Goal: Information Seeking & Learning: Learn about a topic

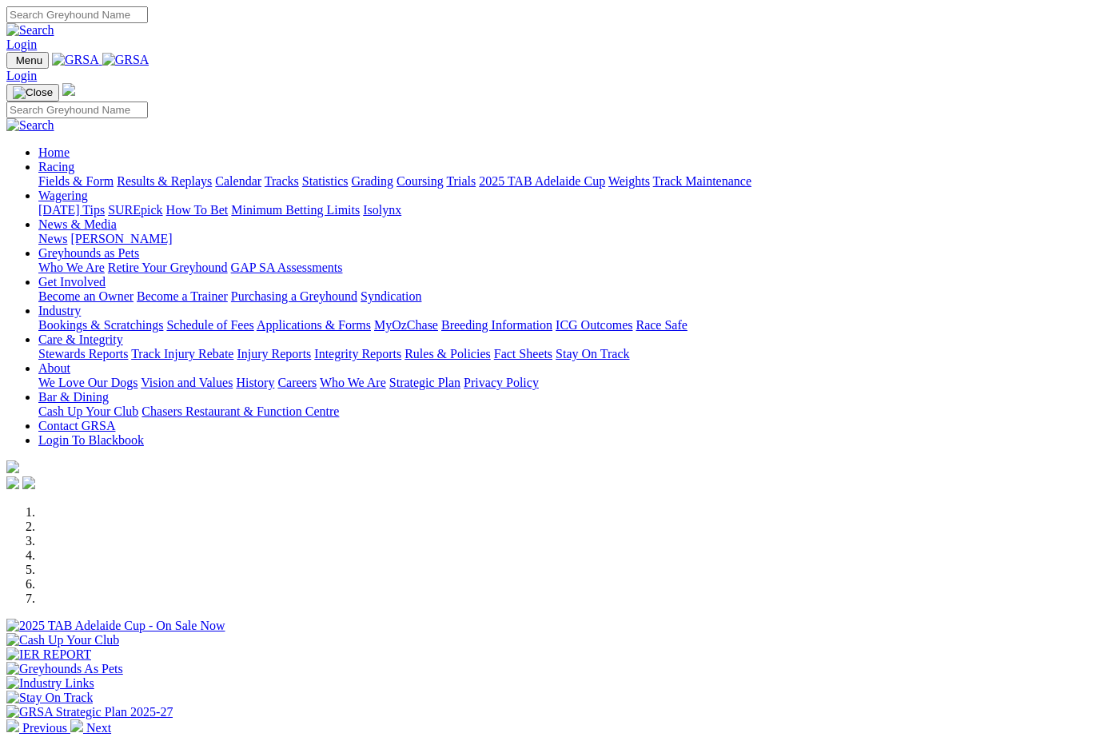
click at [131, 318] on link "Bookings & Scratchings" at bounding box center [100, 325] width 125 height 14
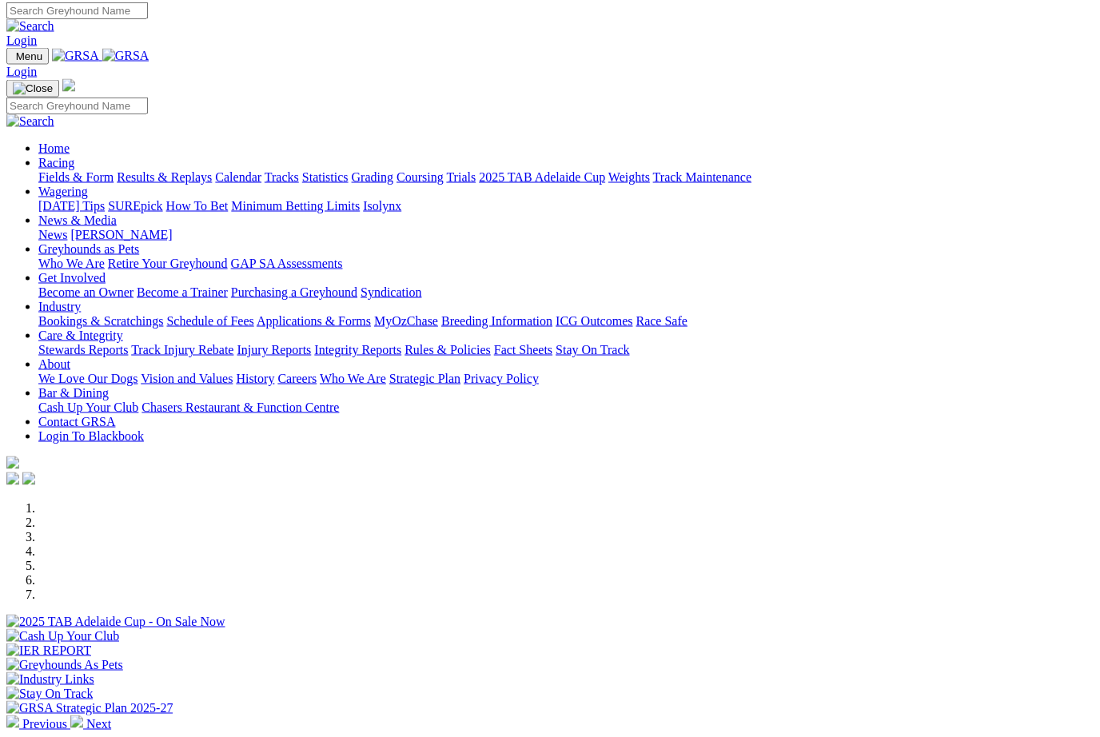
scroll to position [0, 3]
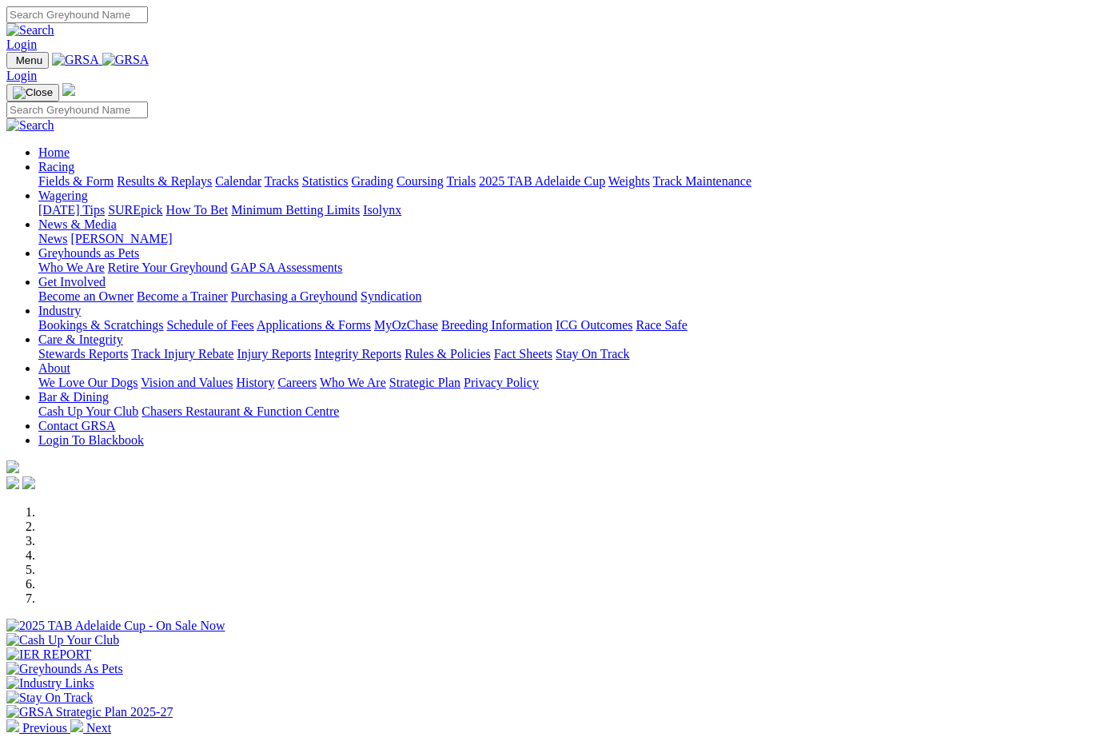
click at [74, 160] on link "Racing" at bounding box center [56, 167] width 36 height 14
click at [349, 174] on link "Statistics" at bounding box center [325, 181] width 46 height 14
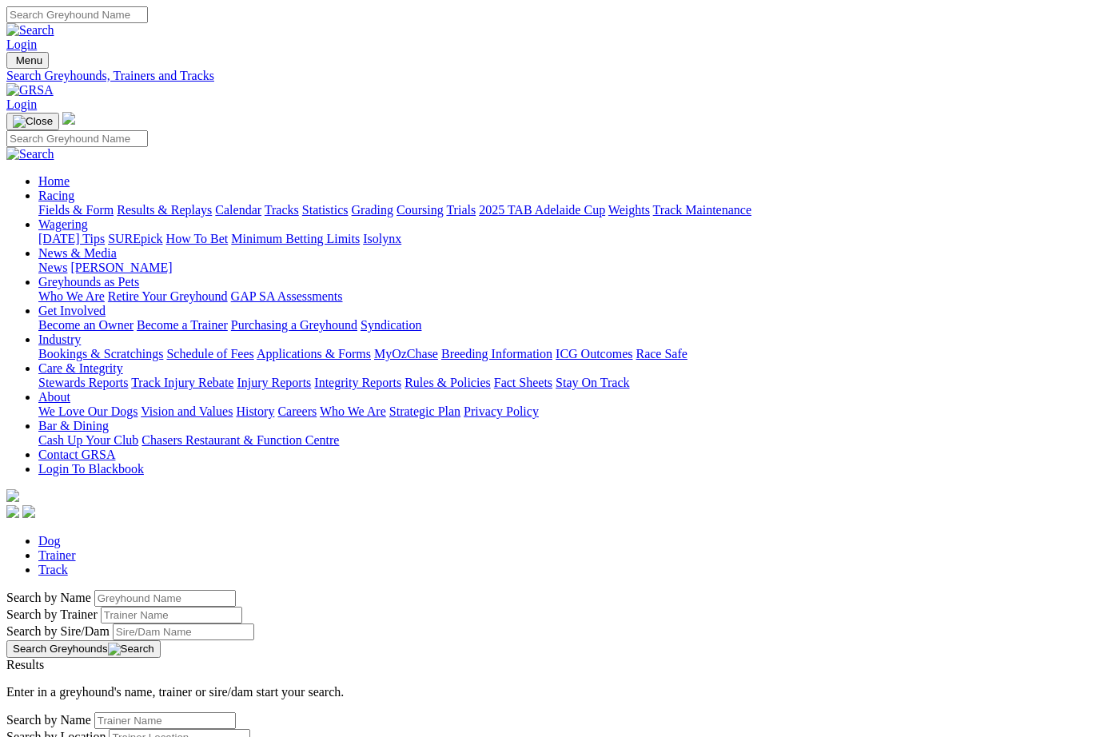
click at [94, 590] on input "Search by Greyhound name" at bounding box center [165, 598] width 142 height 17
type input "Anna Valentina"
click at [161, 640] on button "Search Greyhounds" at bounding box center [83, 649] width 154 height 18
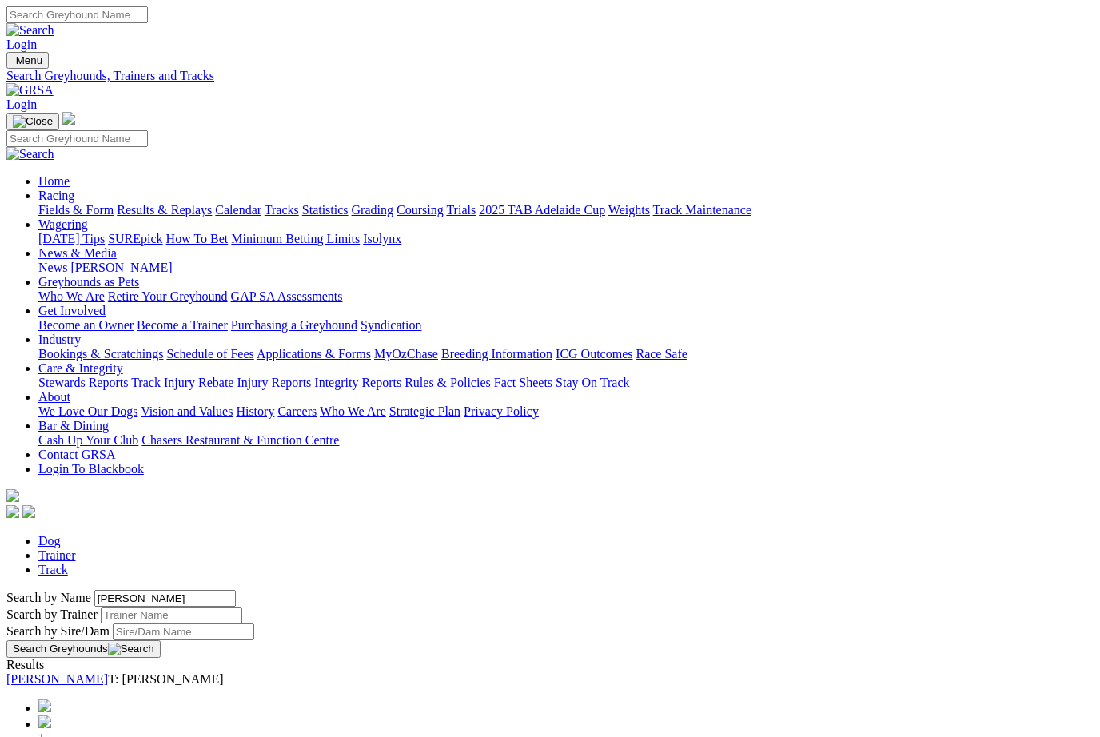
click at [108, 672] on link "[PERSON_NAME]" at bounding box center [57, 679] width 102 height 14
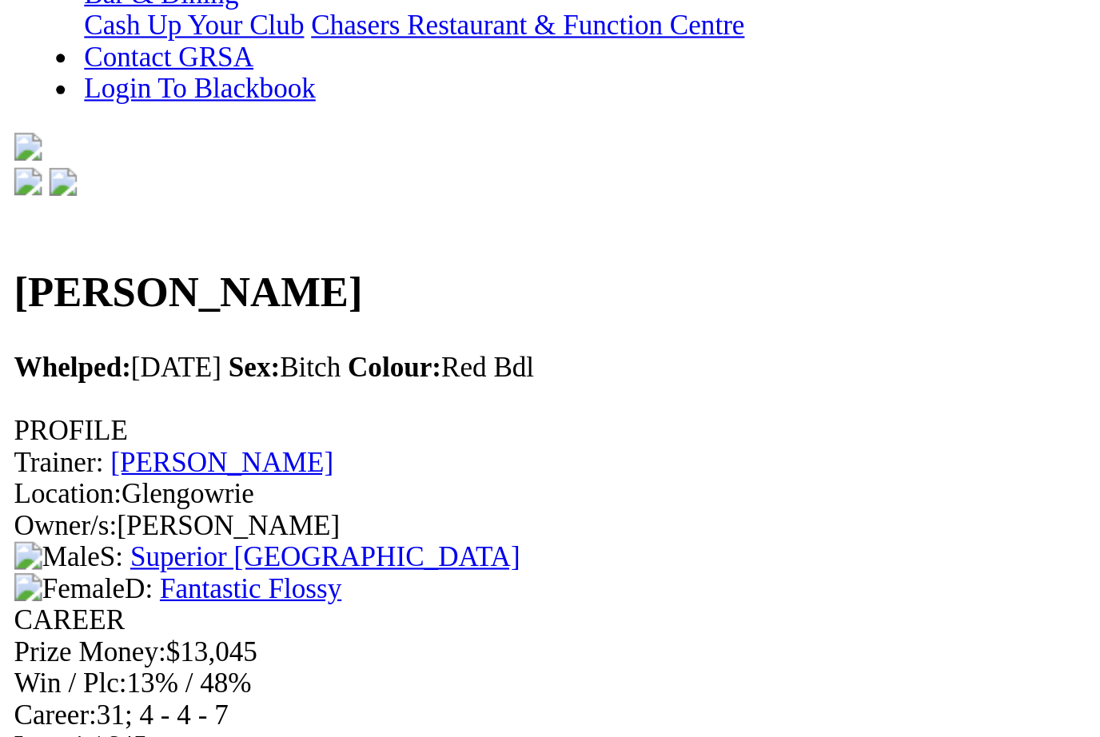
scroll to position [421, 0]
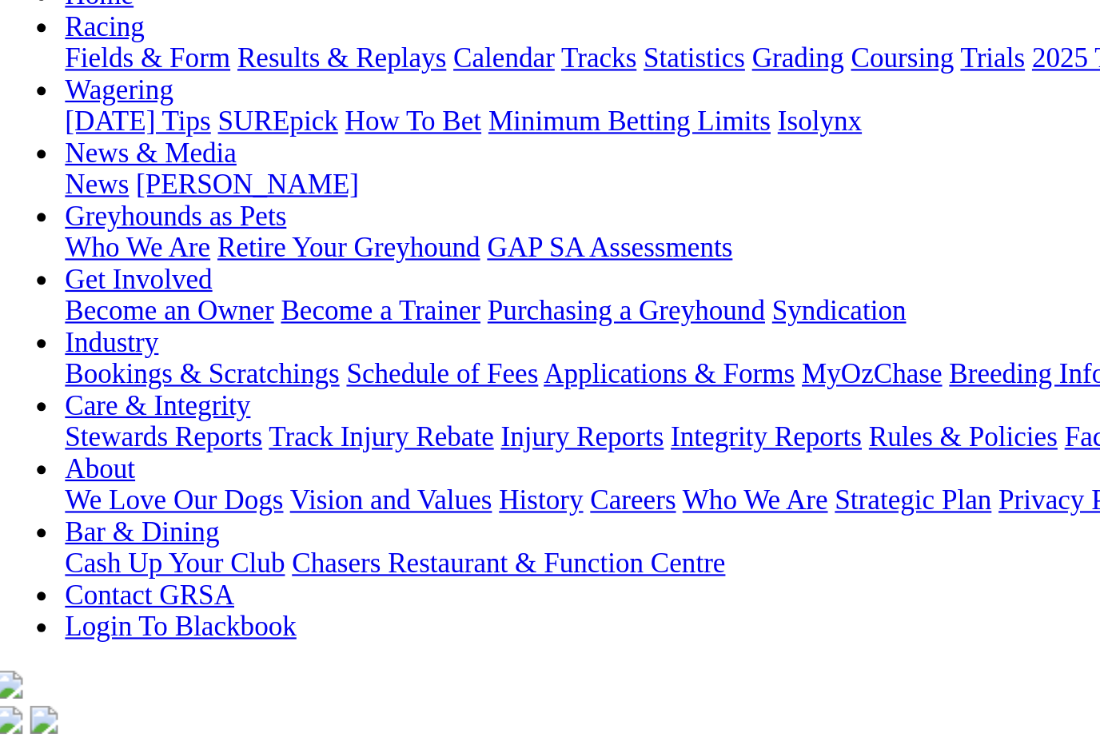
scroll to position [183, 0]
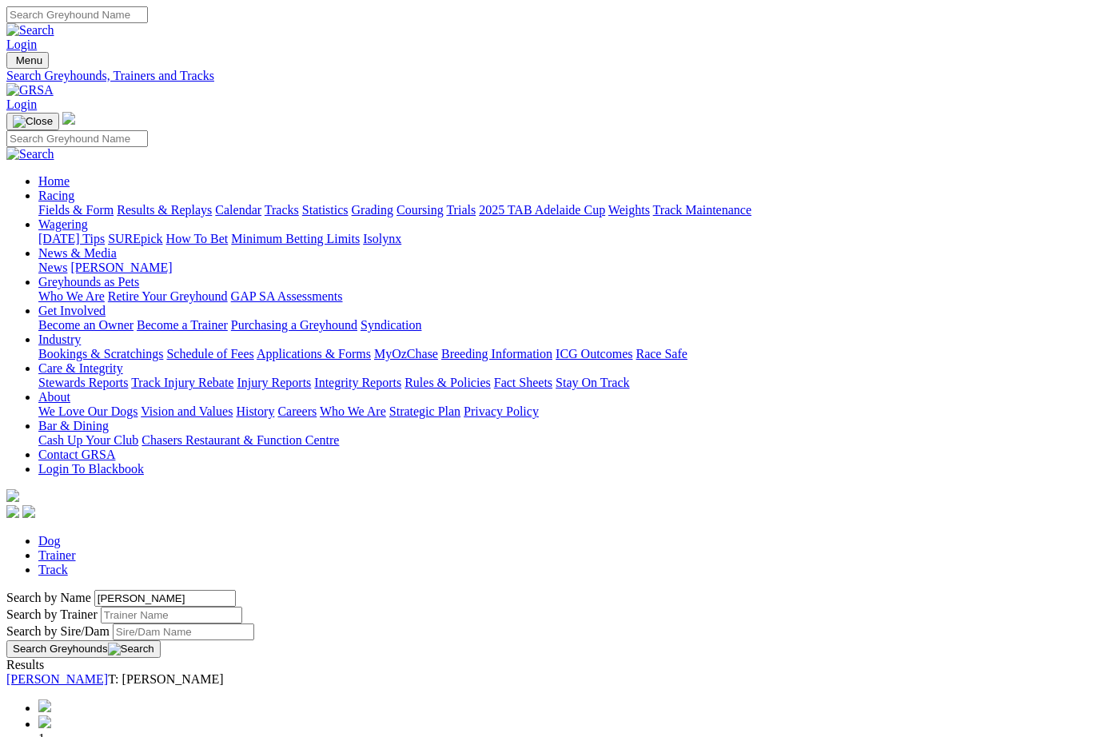
click at [195, 203] on link "Results & Replays" at bounding box center [164, 210] width 95 height 14
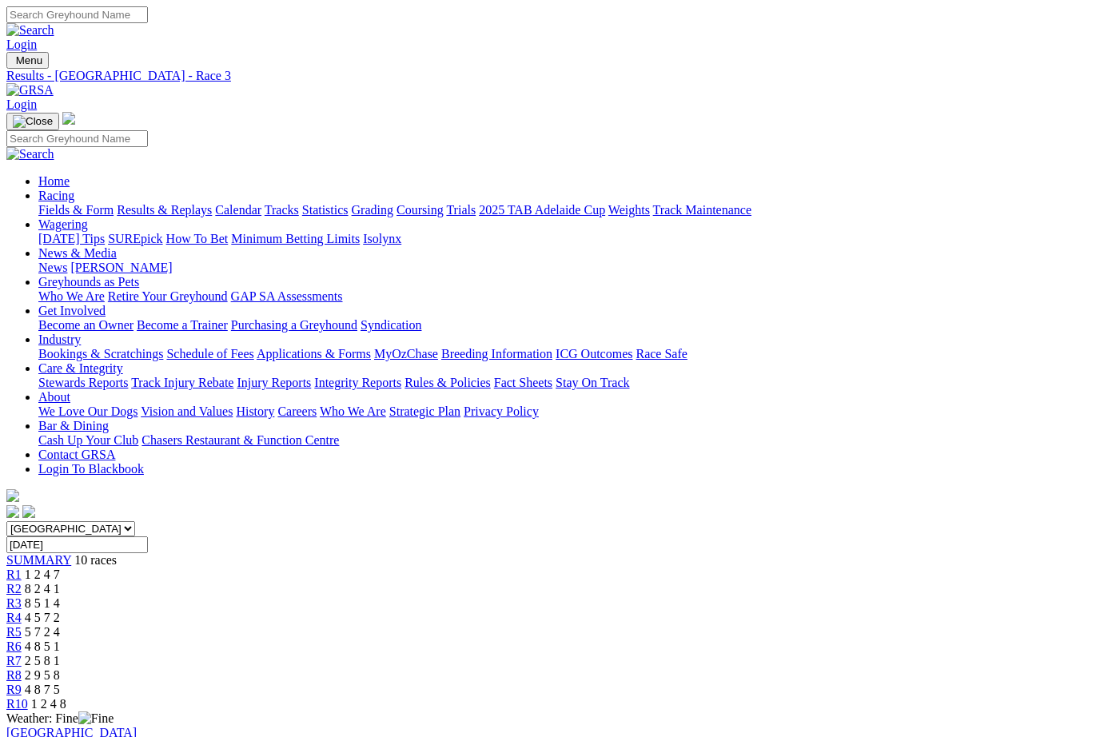
click at [69, 203] on link "Fields & Form" at bounding box center [75, 210] width 75 height 14
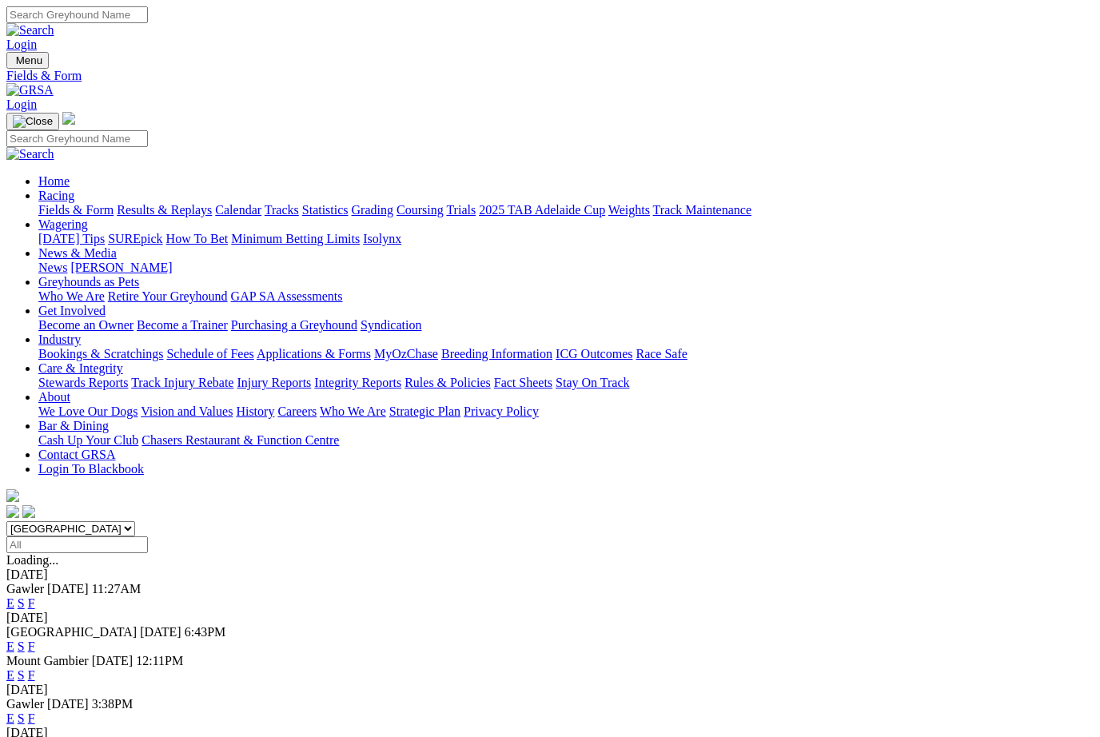
click at [261, 203] on link "Calendar" at bounding box center [238, 210] width 46 height 14
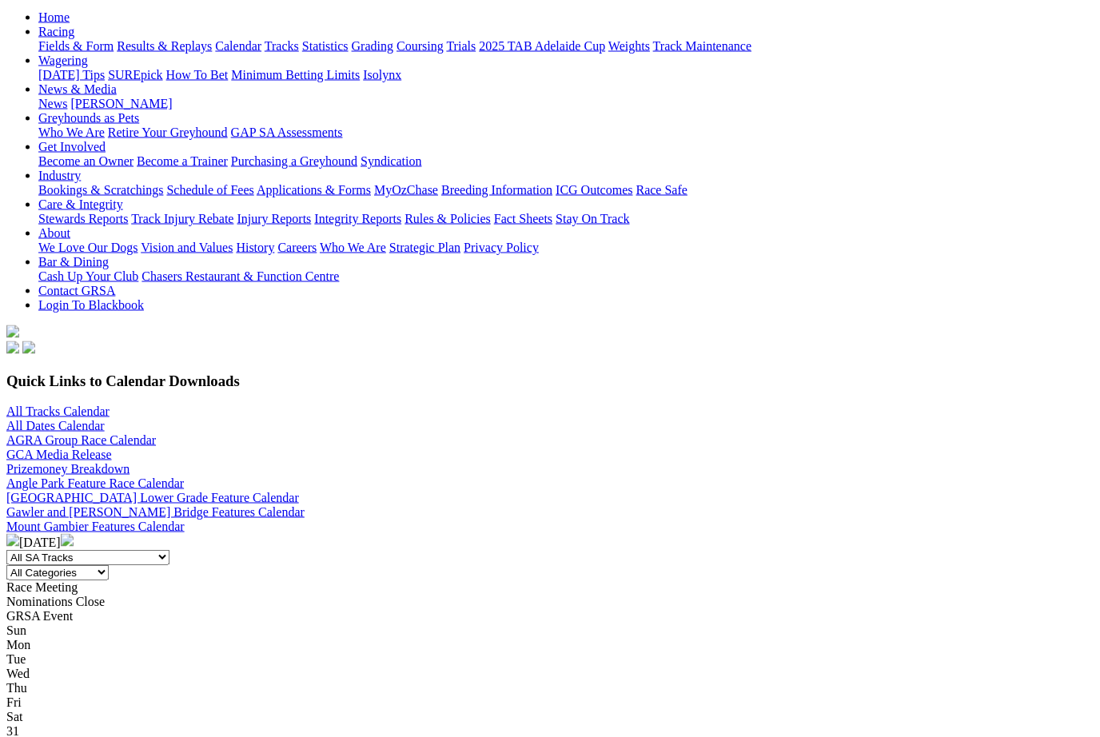
scroll to position [198, 0]
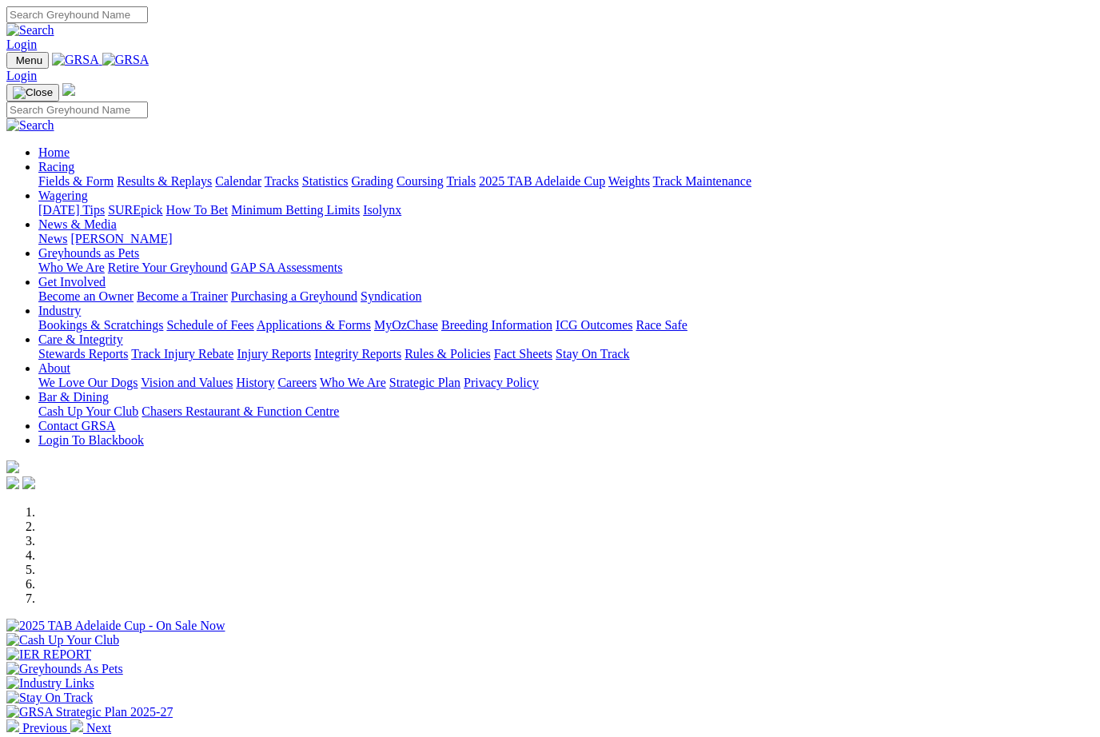
click at [81, 304] on link "Industry" at bounding box center [59, 311] width 42 height 14
click at [140, 318] on link "Bookings & Scratchings" at bounding box center [100, 325] width 125 height 14
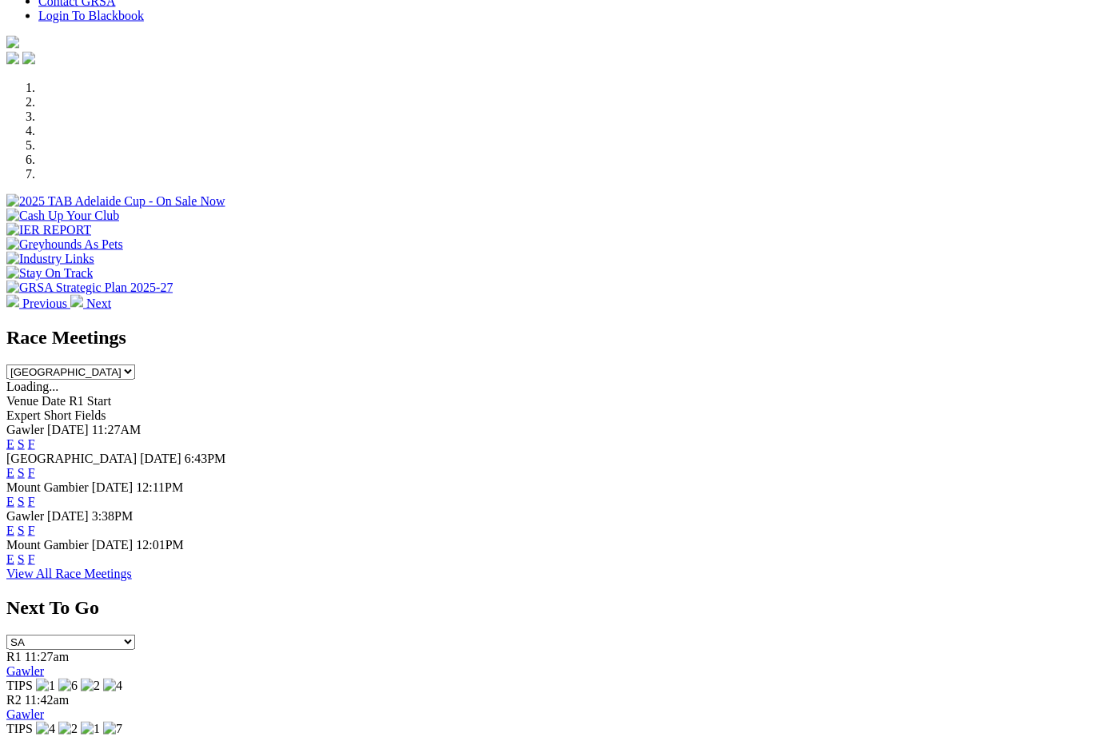
scroll to position [425, 0]
click at [35, 465] on link "F" at bounding box center [31, 472] width 7 height 14
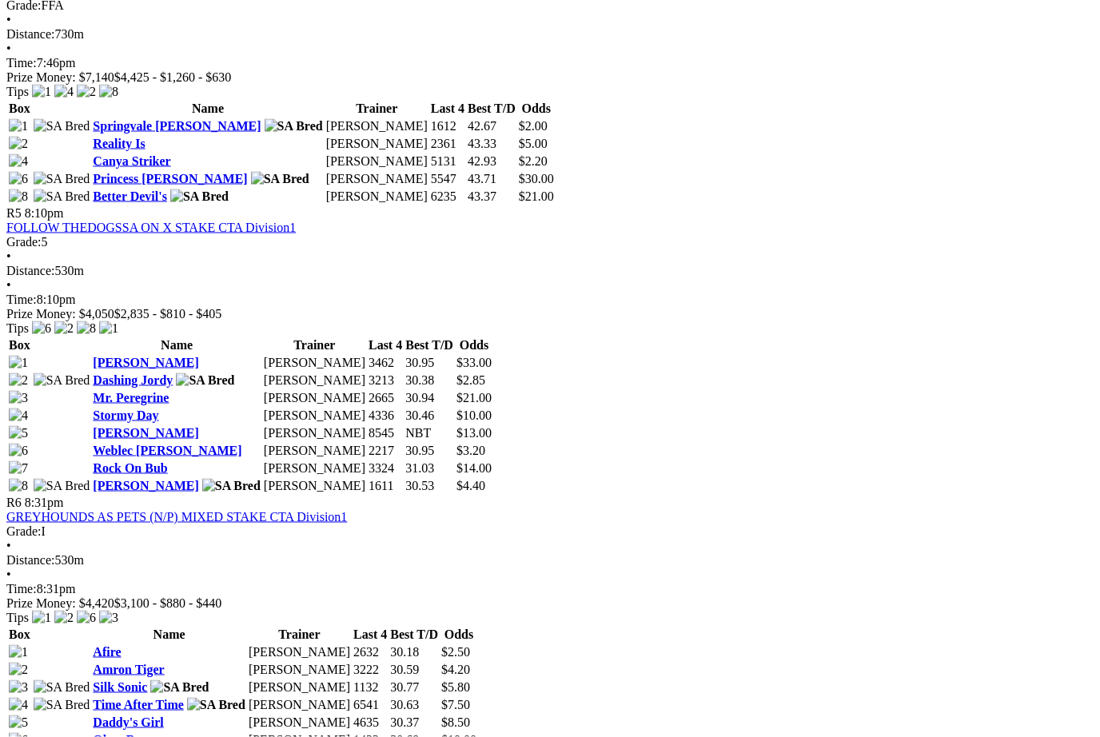
scroll to position [1678, 0]
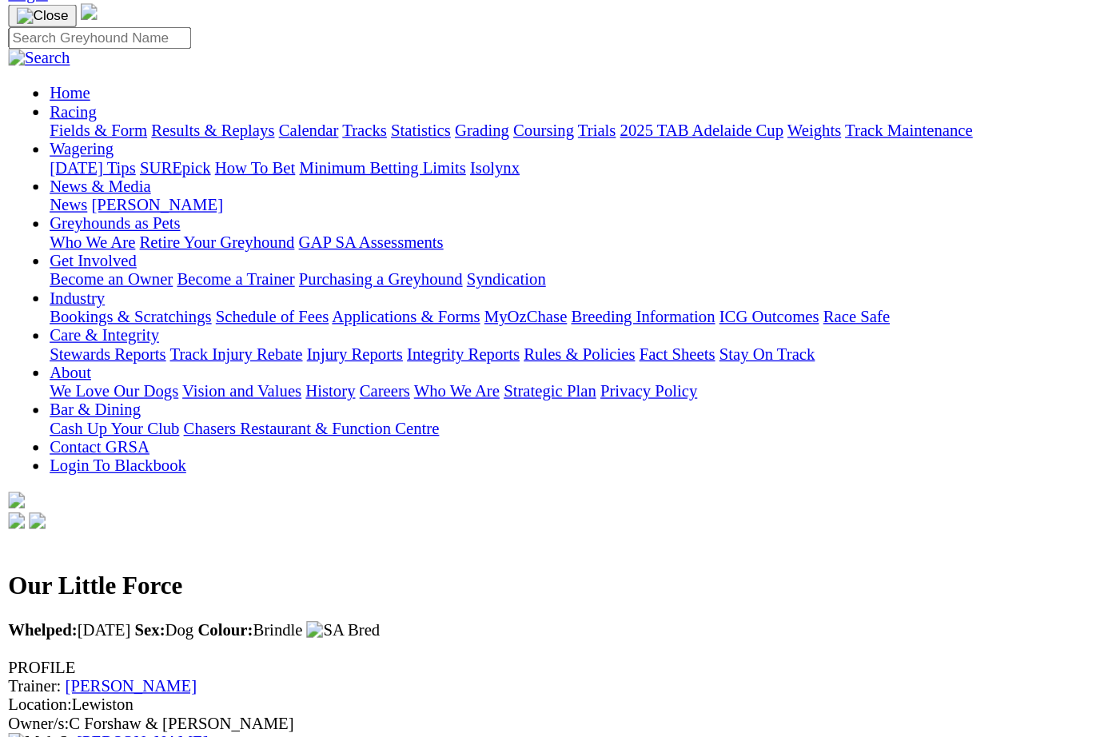
scroll to position [108, 0]
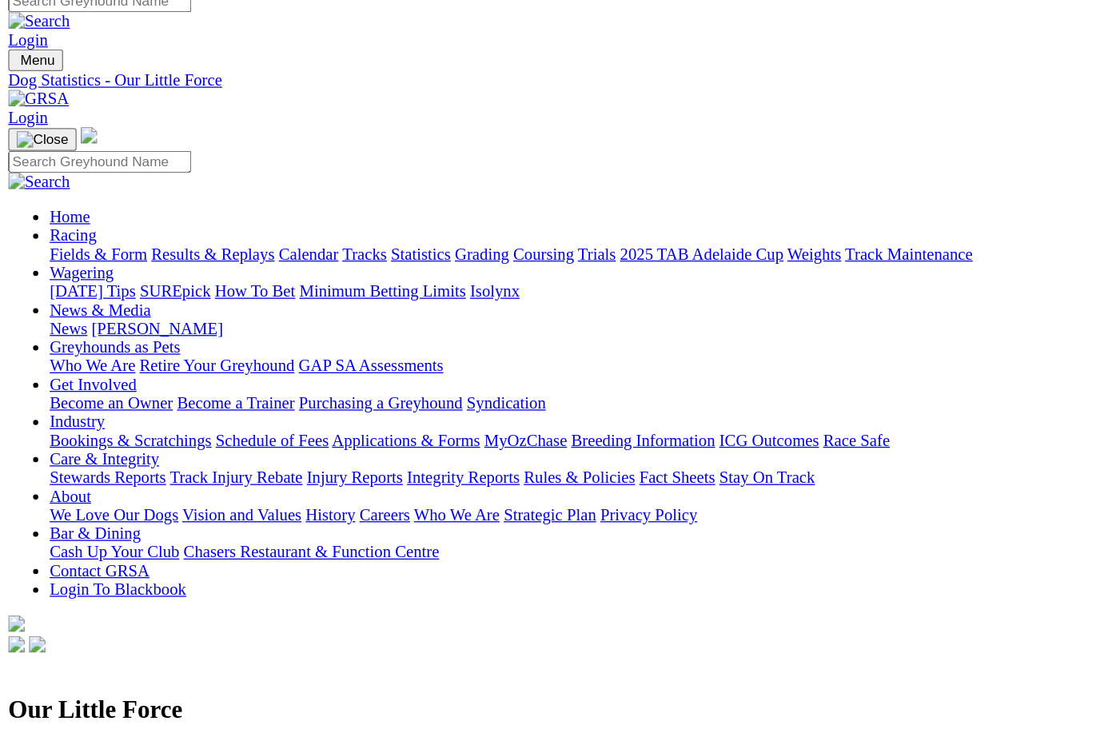
scroll to position [0, 0]
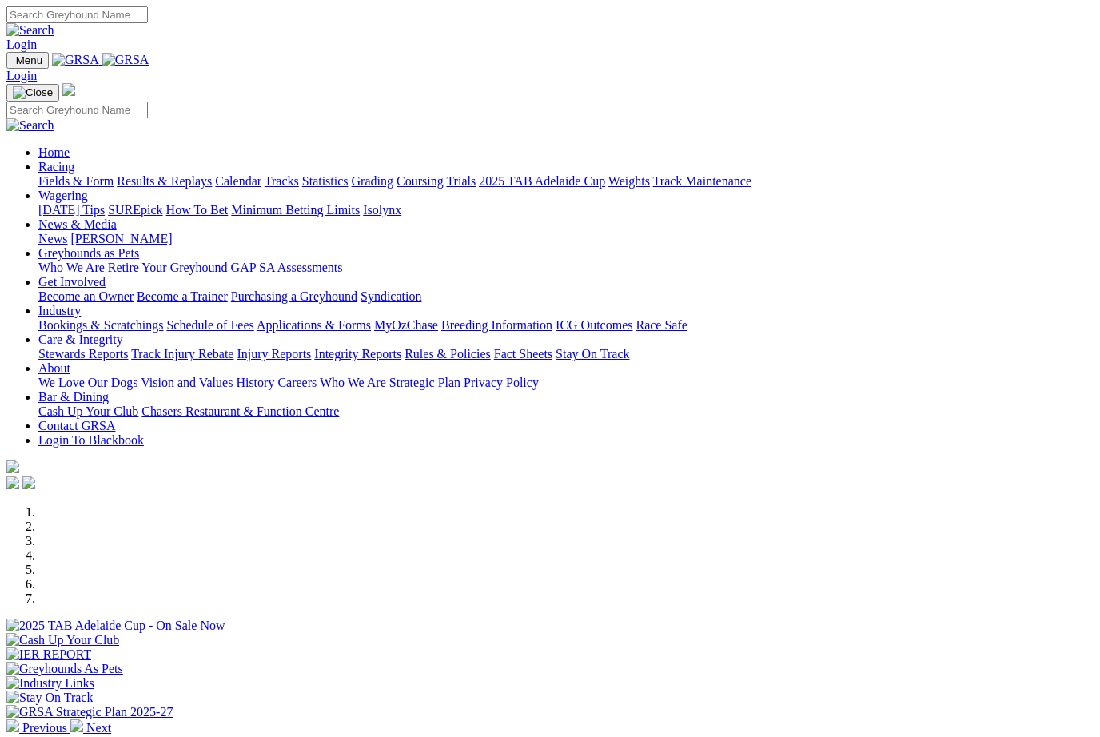
click at [74, 160] on link "Racing" at bounding box center [56, 167] width 36 height 14
click at [212, 174] on link "Results & Replays" at bounding box center [164, 181] width 95 height 14
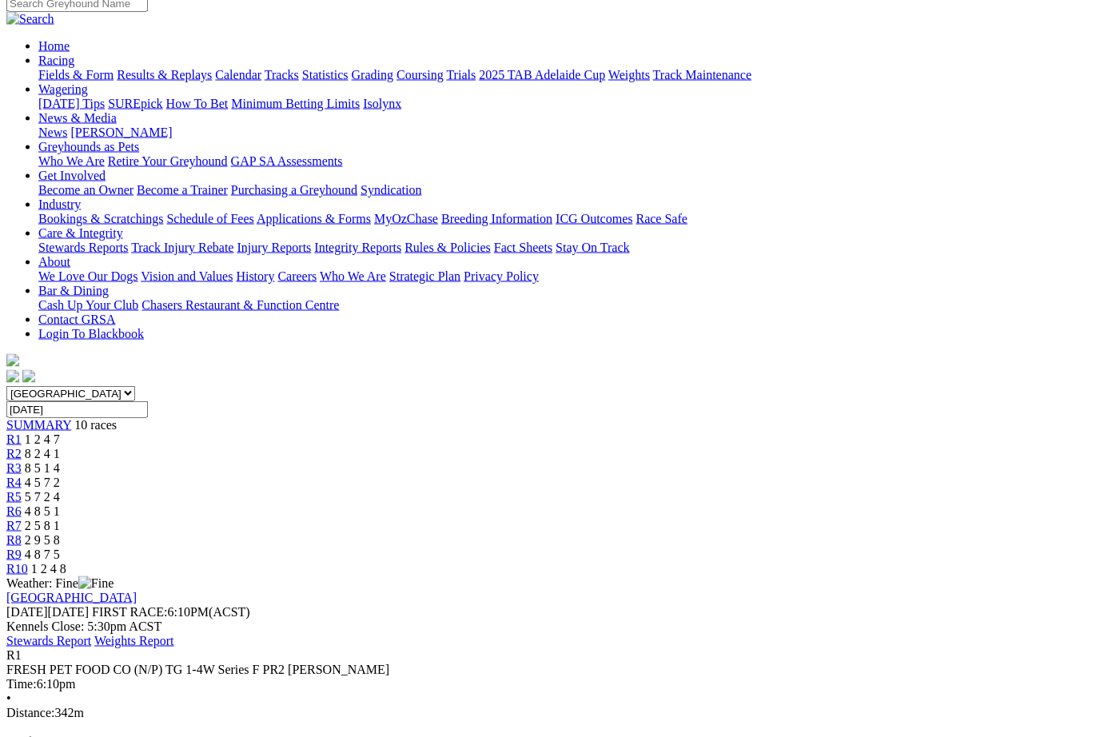
scroll to position [150, 0]
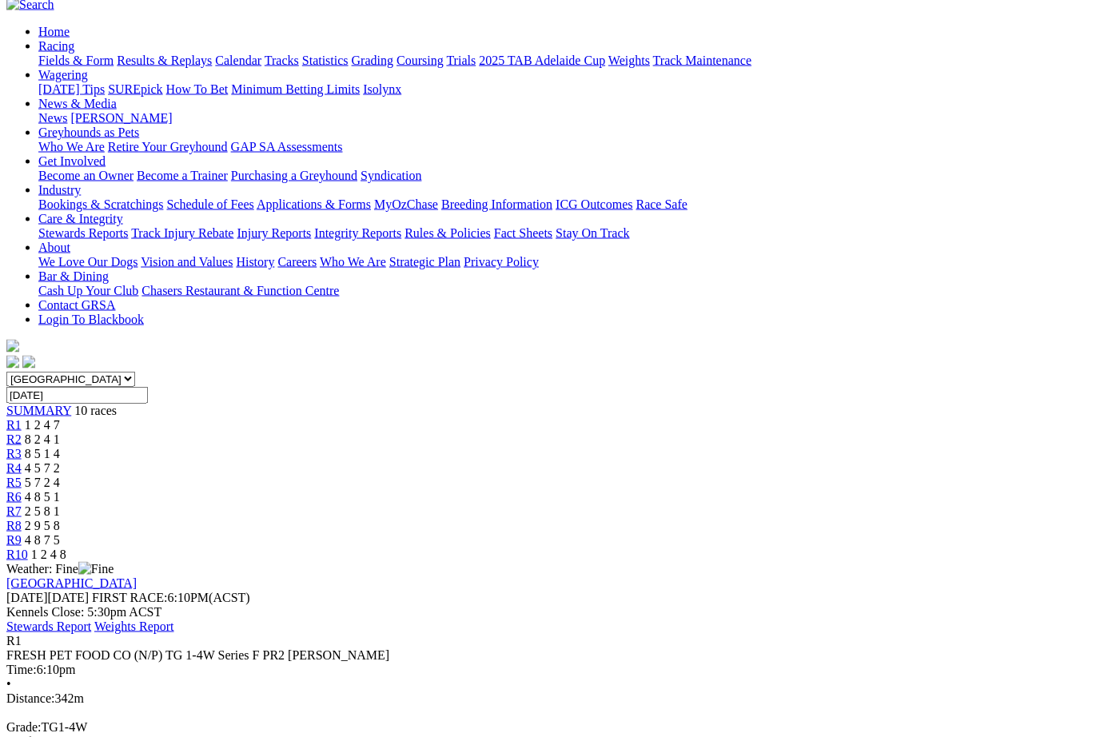
click at [22, 433] on link "R2" at bounding box center [13, 440] width 15 height 14
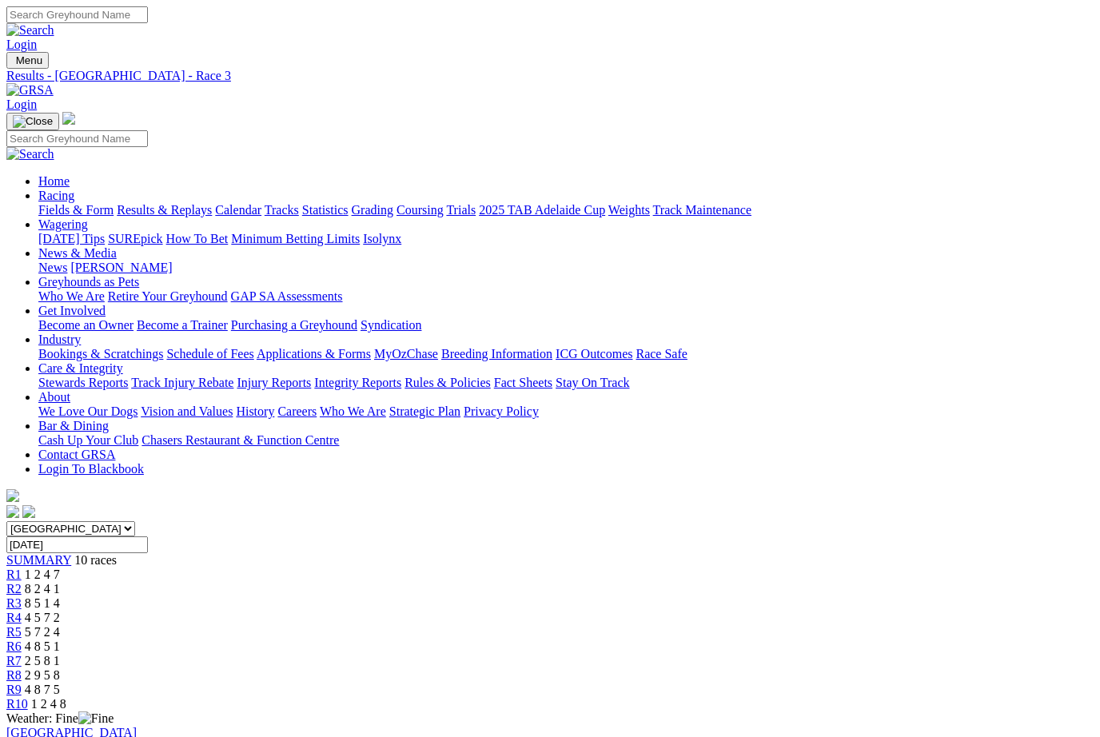
click at [22, 611] on link "R4" at bounding box center [13, 618] width 15 height 14
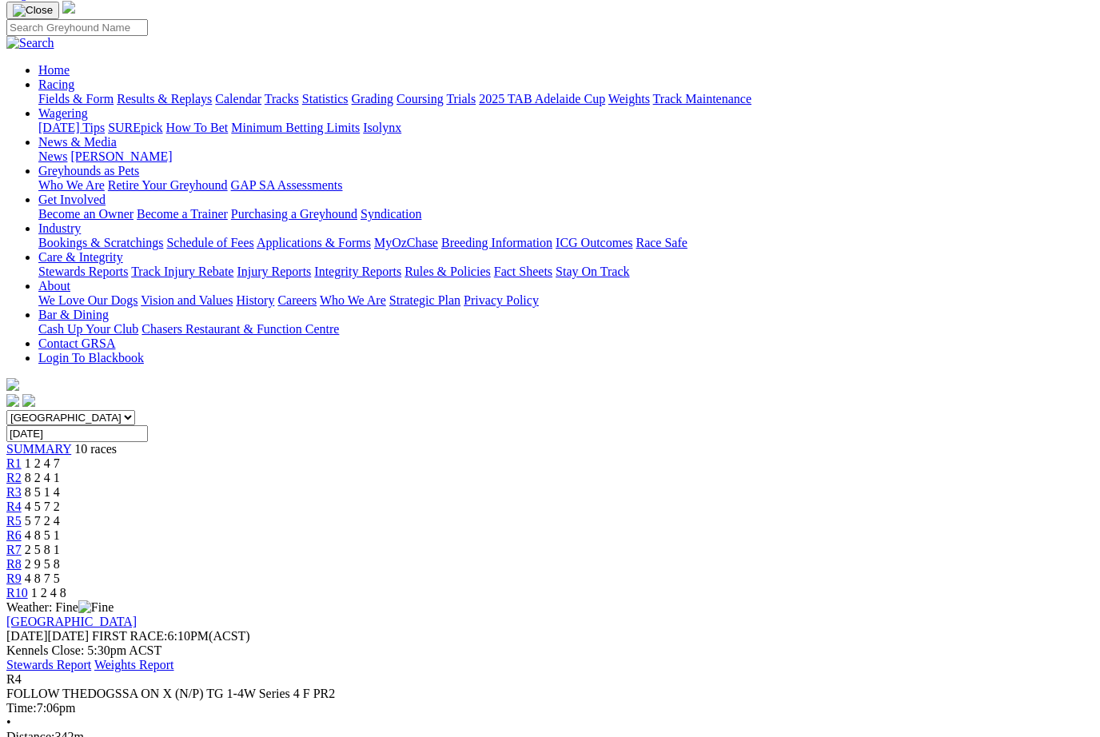
scroll to position [106, 0]
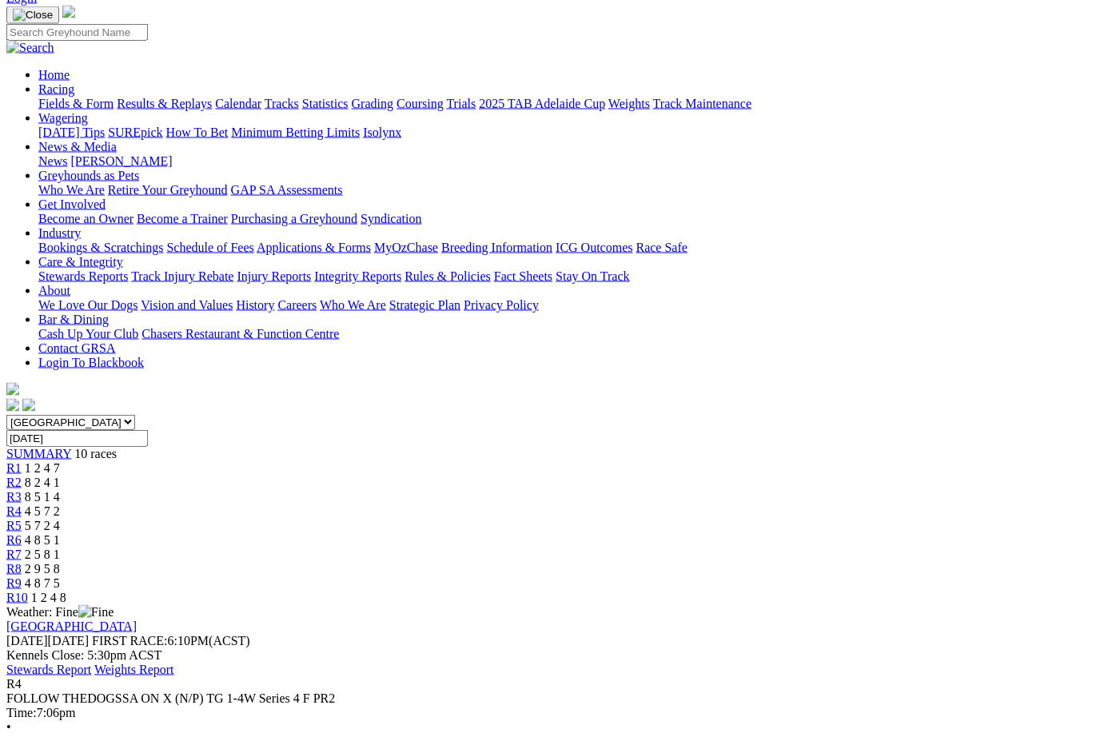
click at [60, 519] on span "5 7 2 4" at bounding box center [42, 526] width 35 height 14
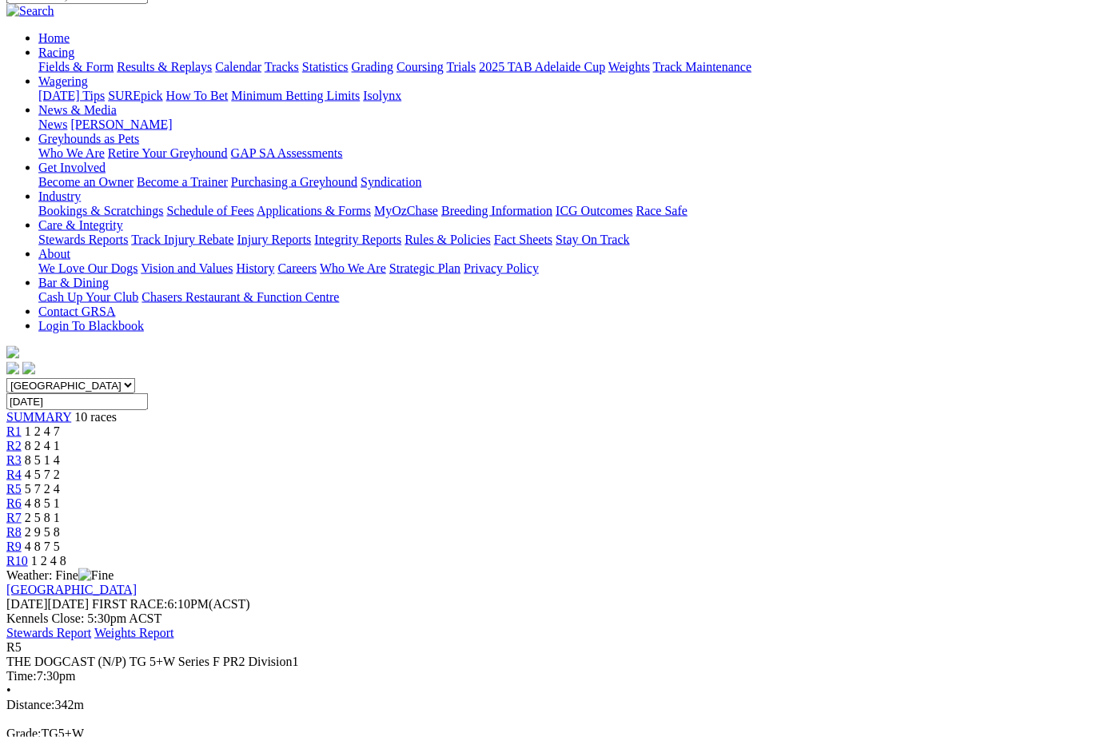
scroll to position [141, 0]
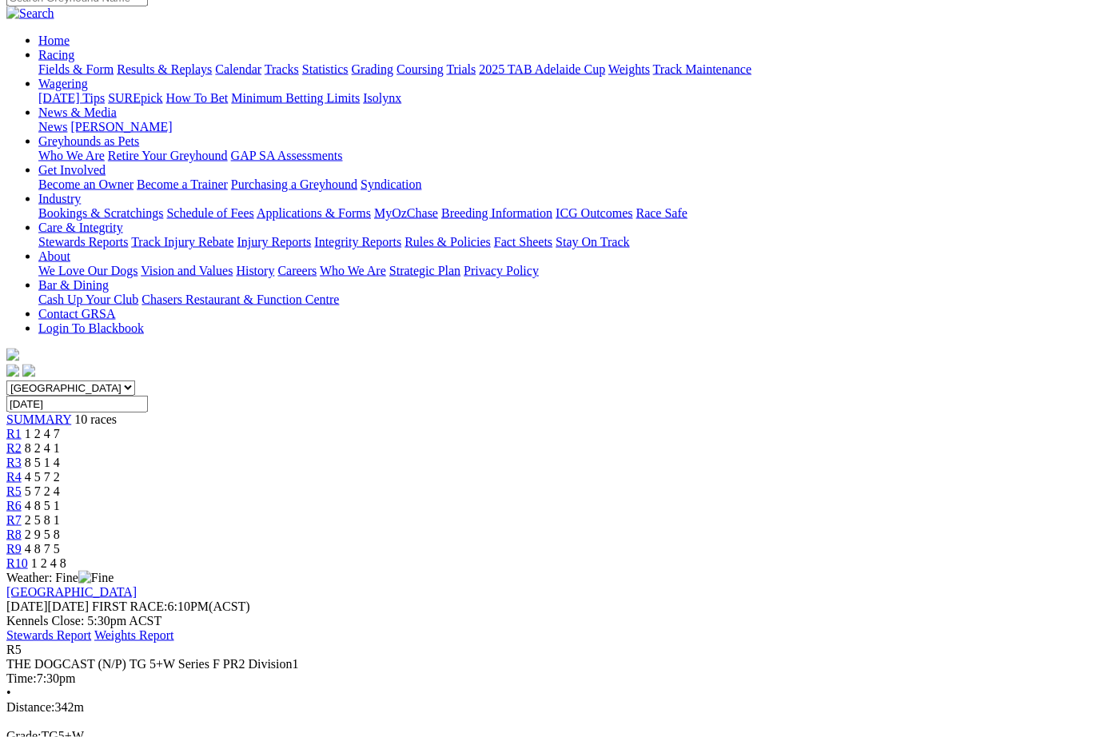
click at [22, 499] on span "R6" at bounding box center [13, 506] width 15 height 14
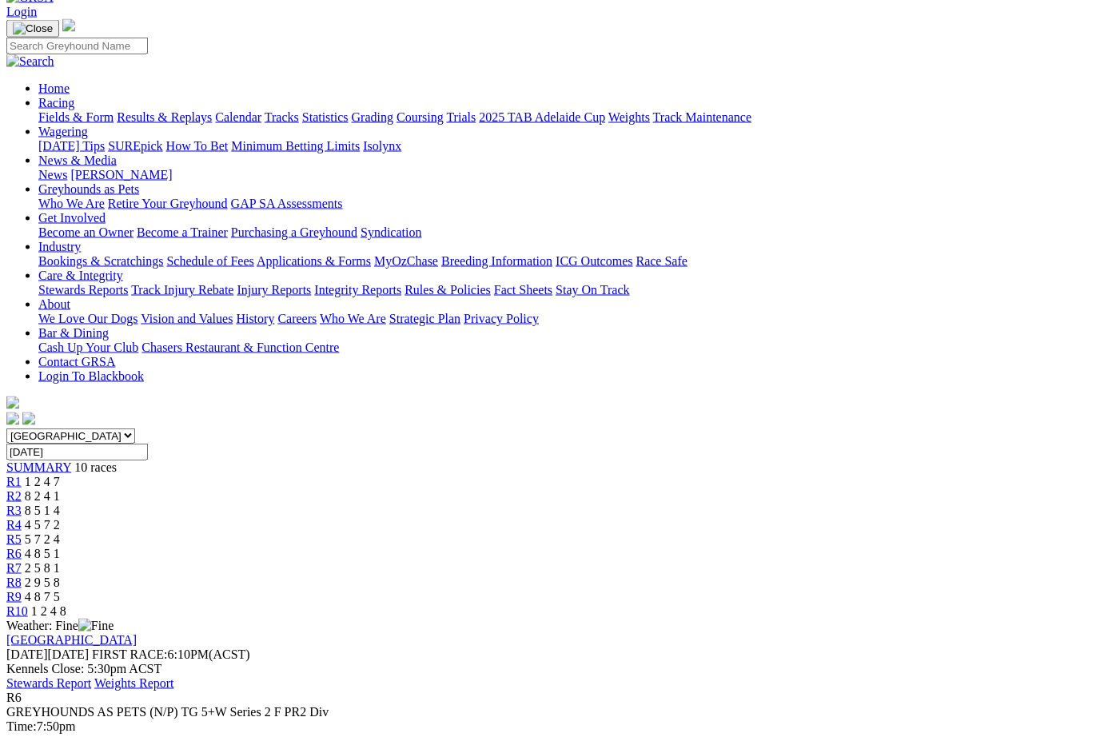
scroll to position [94, 0]
click at [22, 561] on span "R7" at bounding box center [13, 568] width 15 height 14
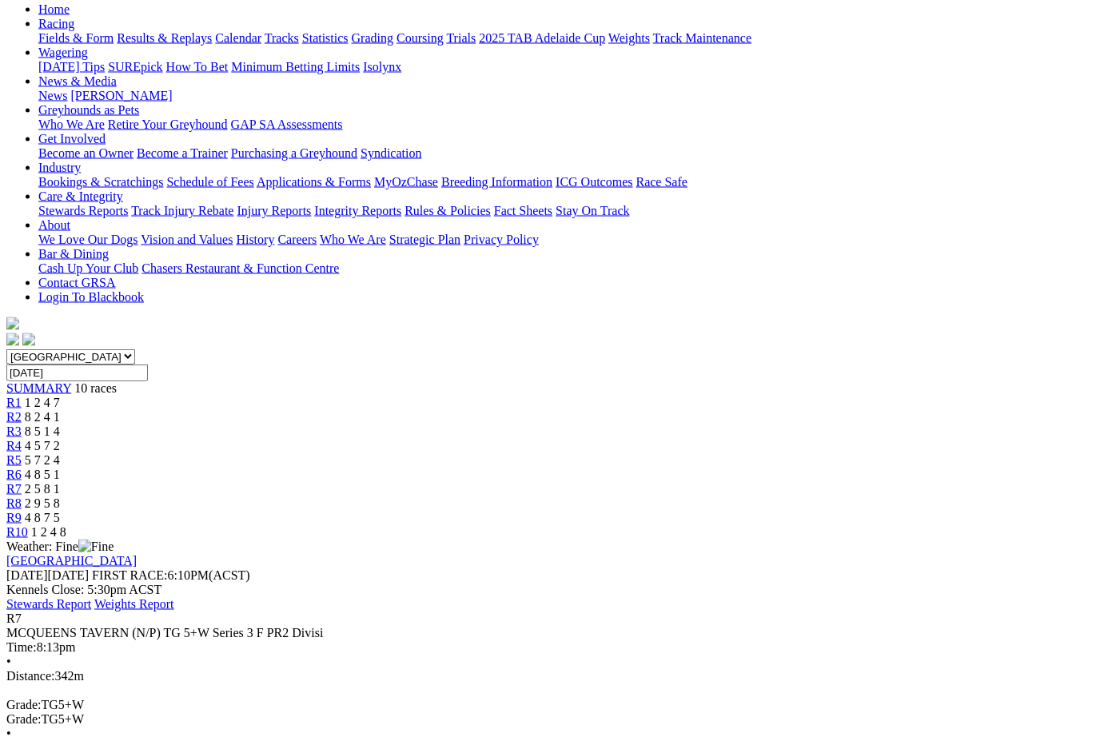
scroll to position [173, 0]
click at [22, 496] on link "R8" at bounding box center [13, 503] width 15 height 14
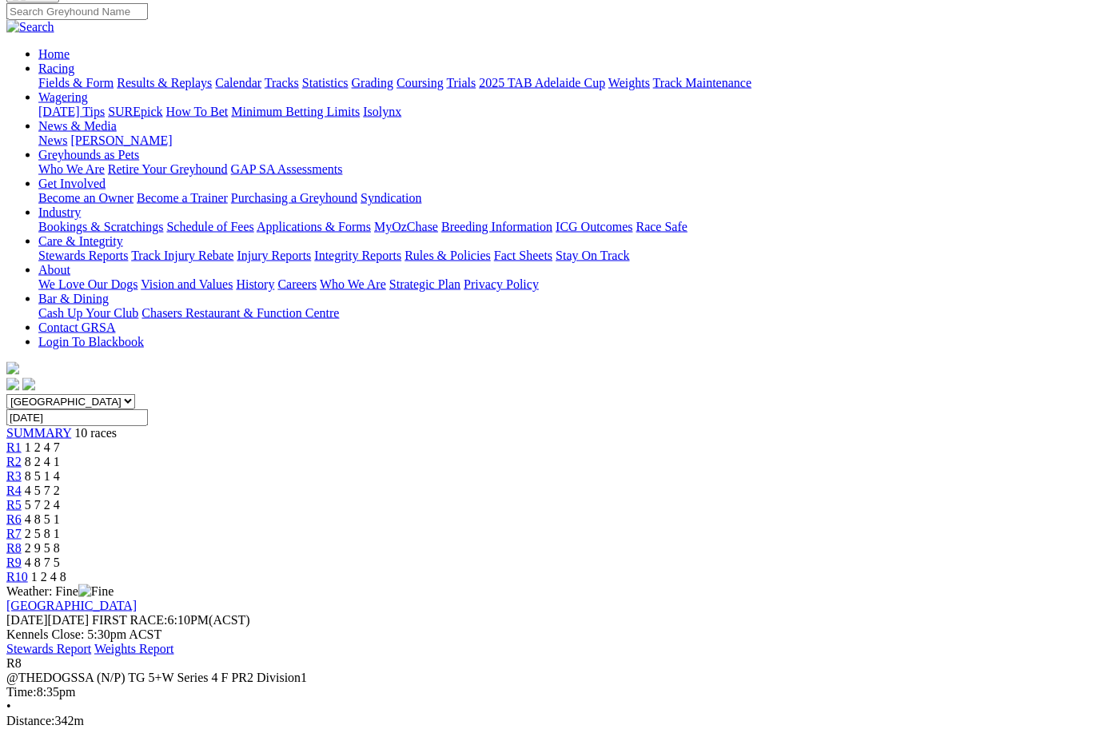
scroll to position [147, 0]
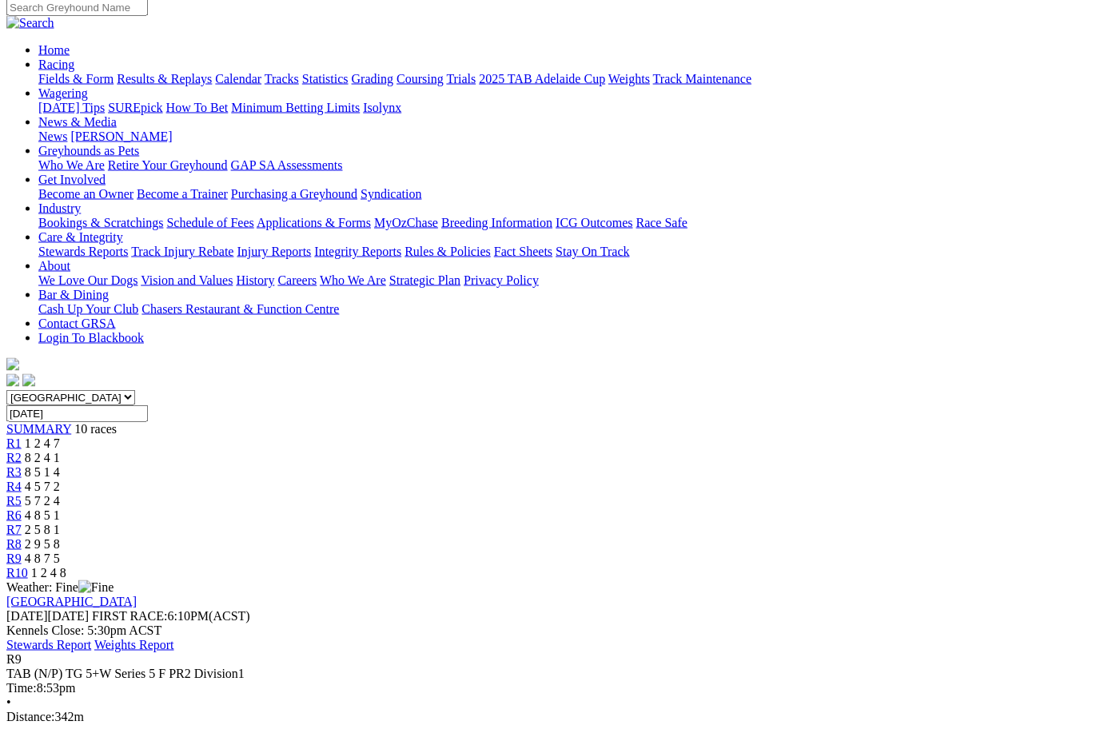
scroll to position [133, 0]
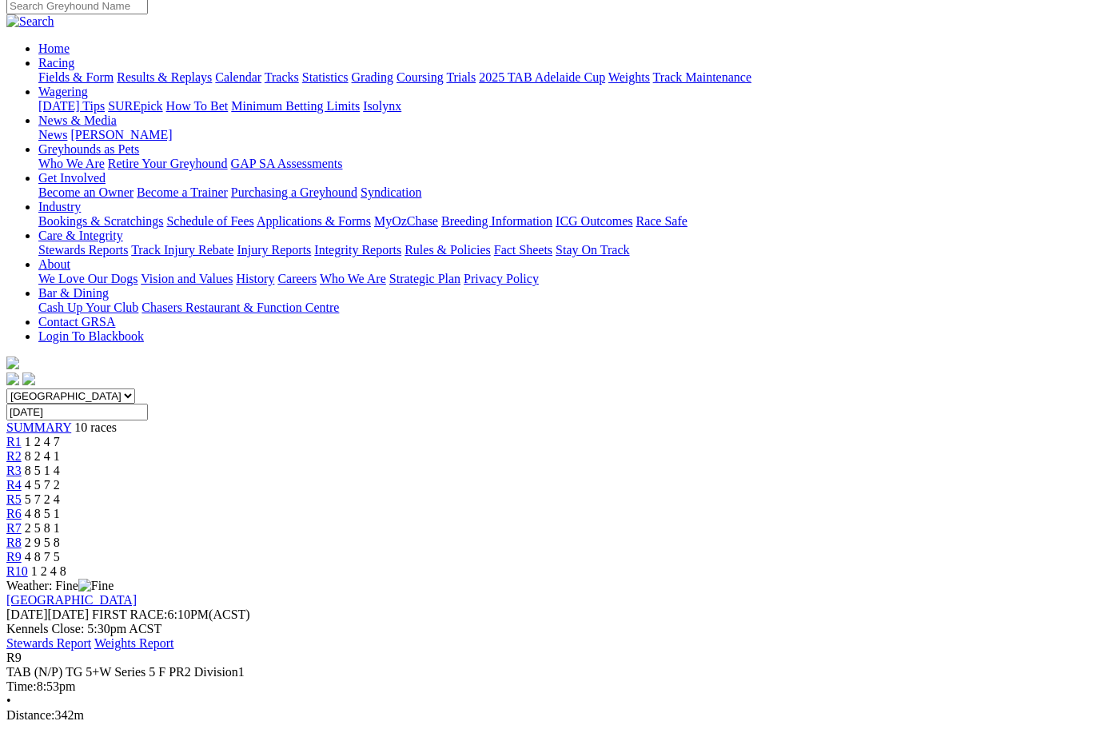
click at [28, 565] on span "R10" at bounding box center [17, 572] width 22 height 14
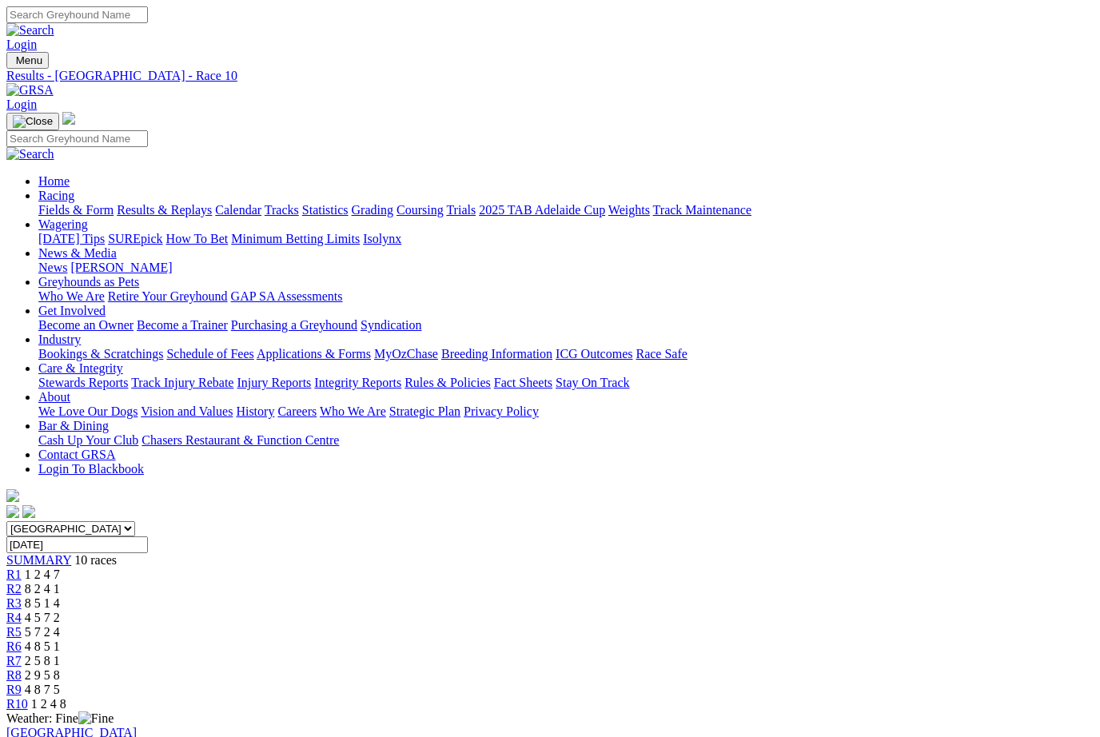
click at [349, 203] on link "Statistics" at bounding box center [325, 210] width 46 height 14
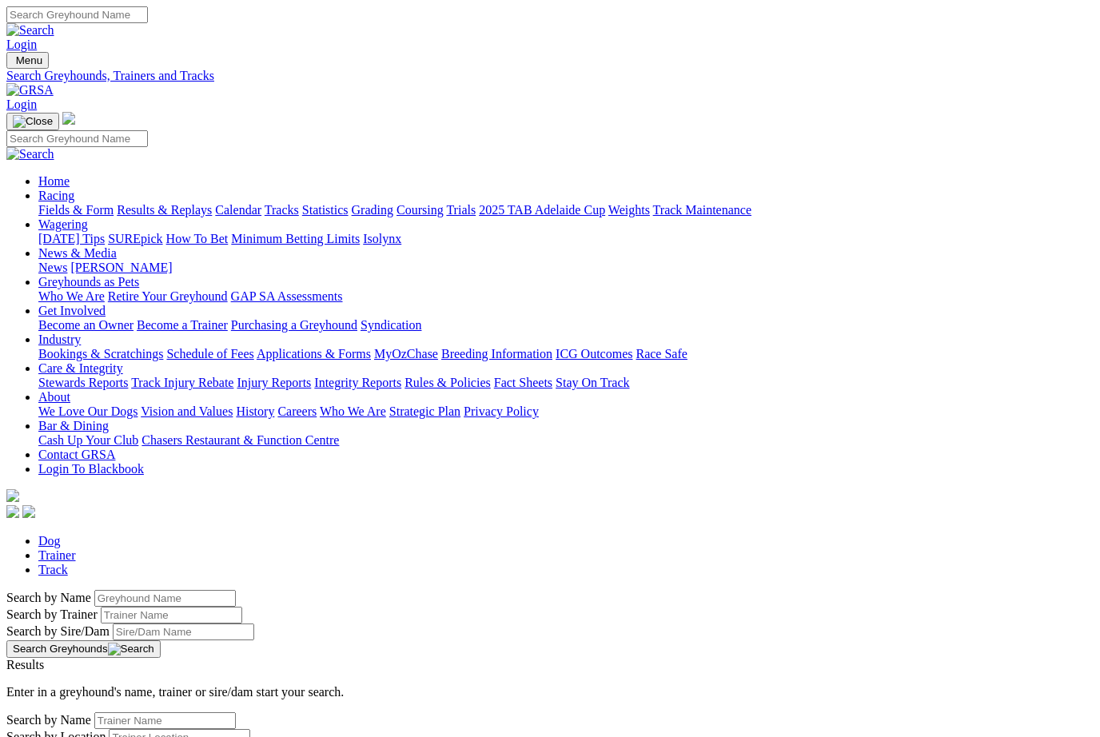
click at [94, 590] on input "Search by Greyhound name" at bounding box center [165, 598] width 142 height 17
click at [161, 640] on button "Search Greyhounds" at bounding box center [83, 649] width 154 height 18
click at [124, 590] on input "Black nior" at bounding box center [165, 598] width 142 height 17
type input "Black noir"
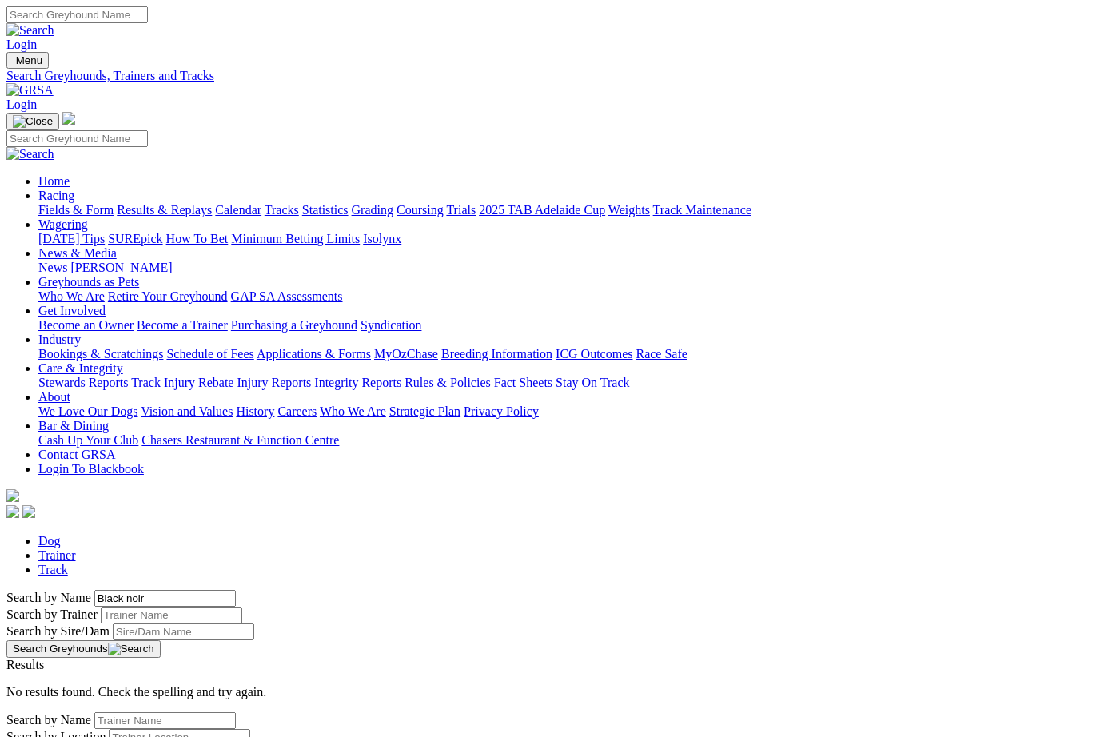
click at [161, 640] on button "Search Greyhounds" at bounding box center [83, 649] width 154 height 18
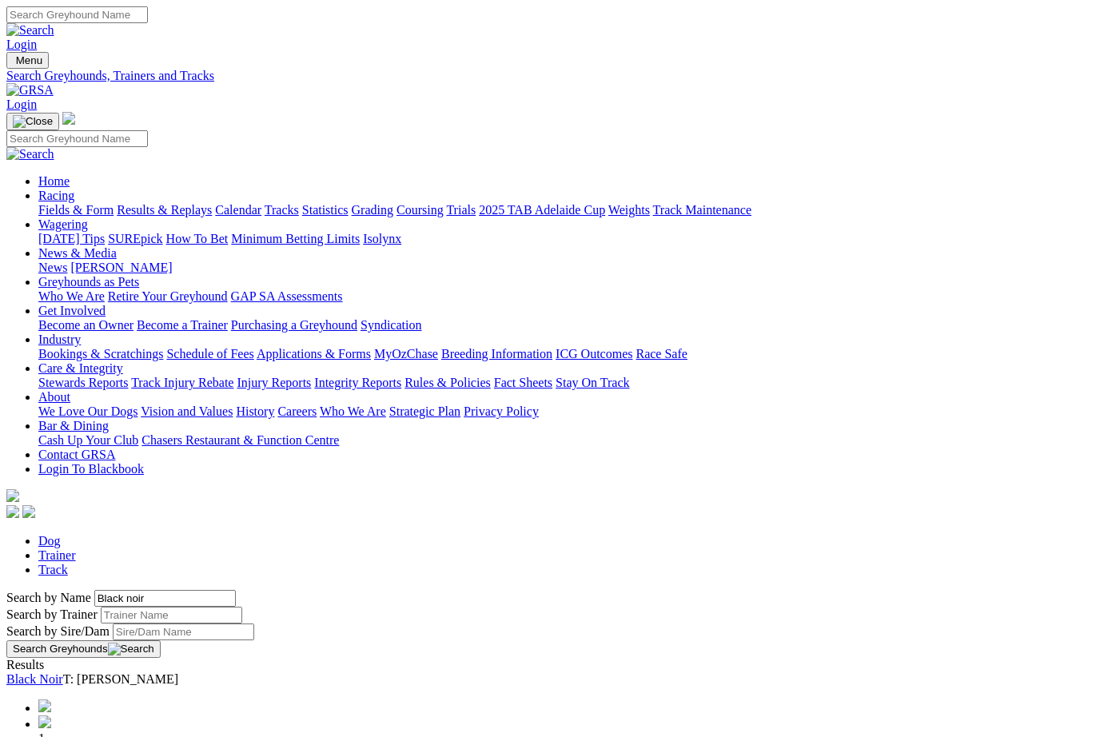
click at [63, 672] on link "Black Noir" at bounding box center [34, 679] width 57 height 14
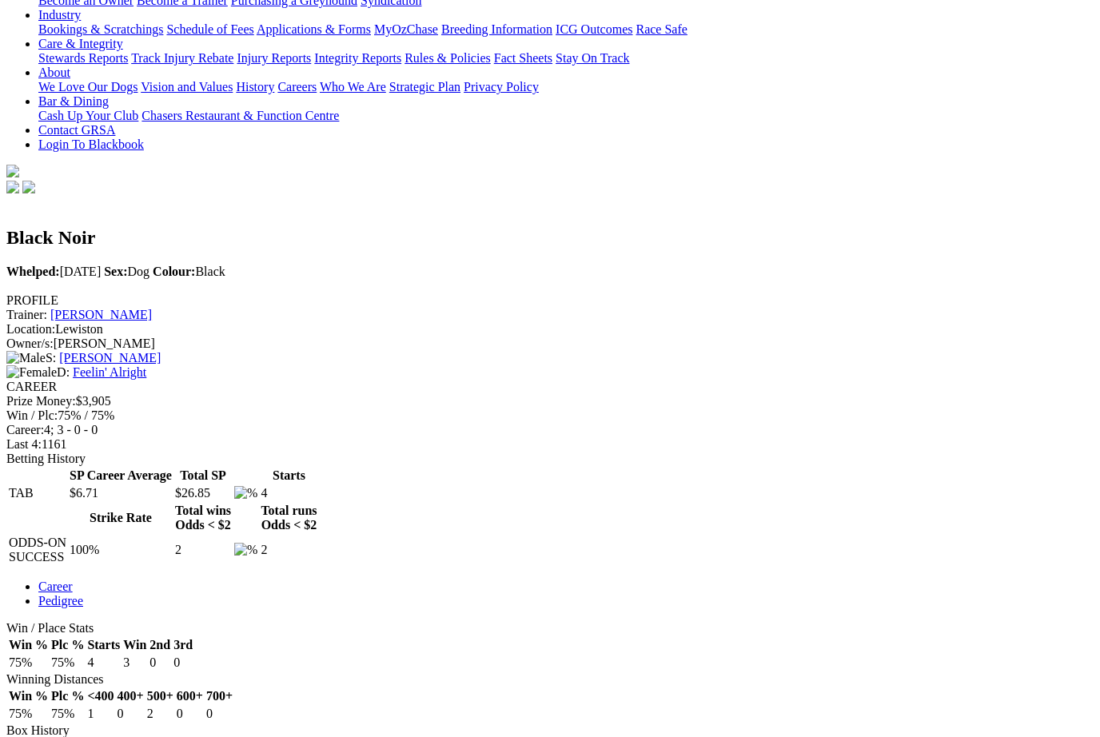
scroll to position [349, 0]
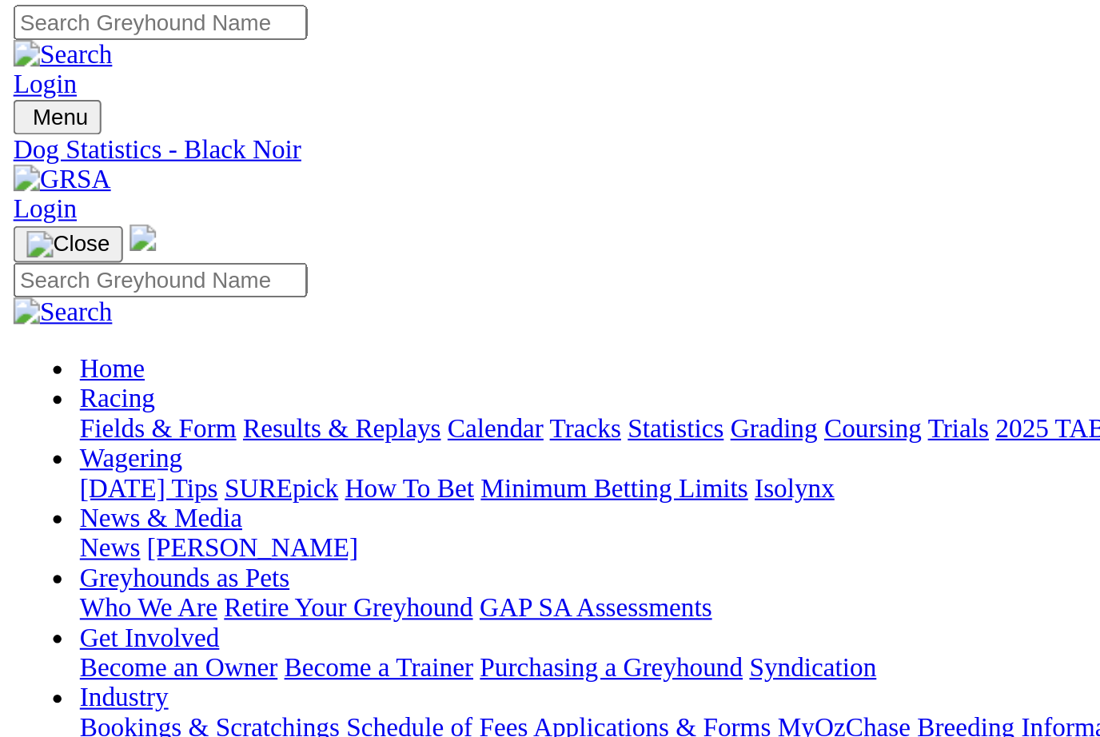
scroll to position [0, 0]
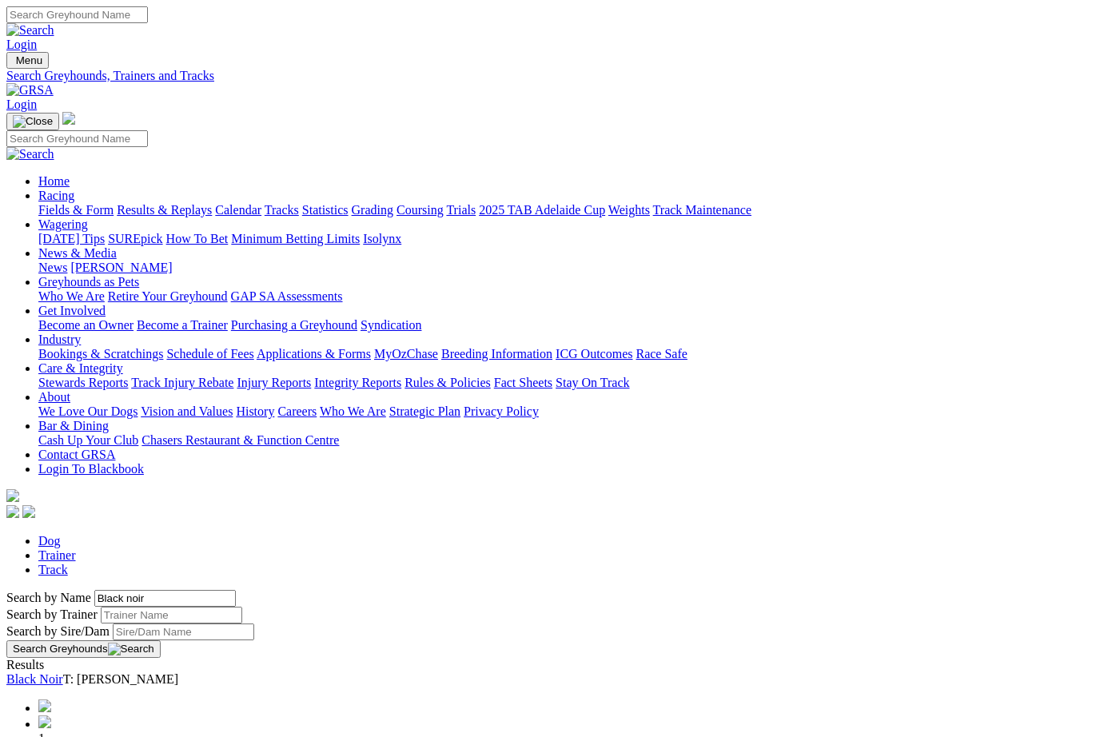
click at [70, 203] on link "Fields & Form" at bounding box center [75, 210] width 75 height 14
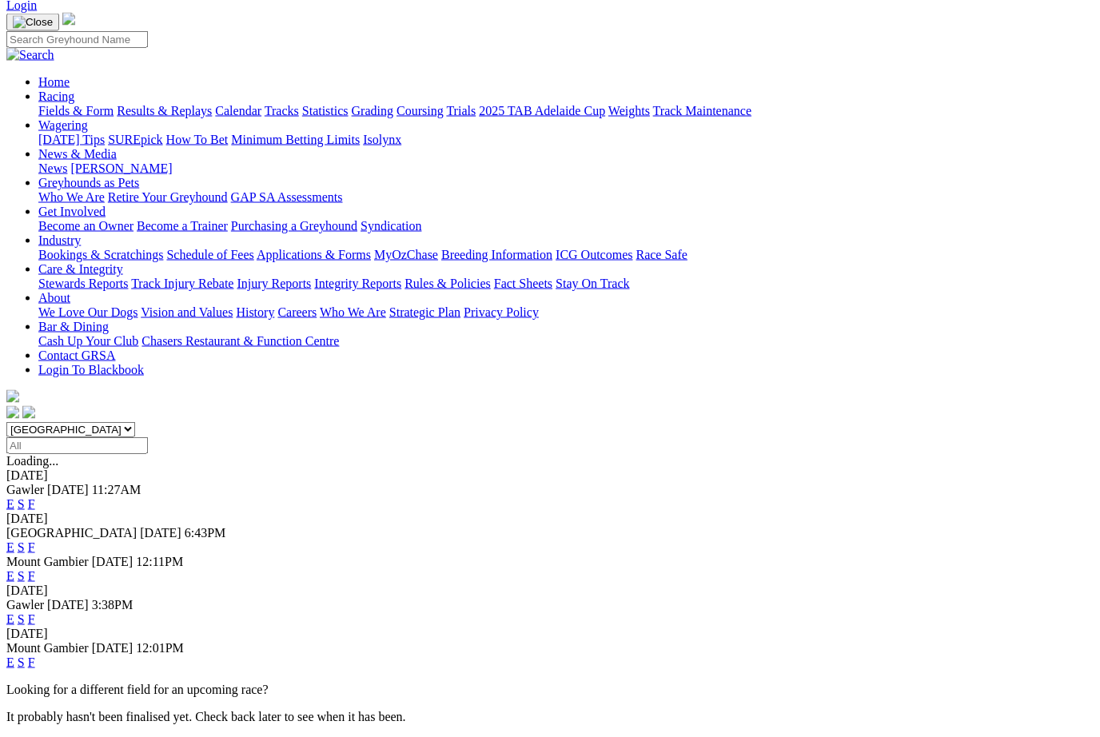
scroll to position [95, 0]
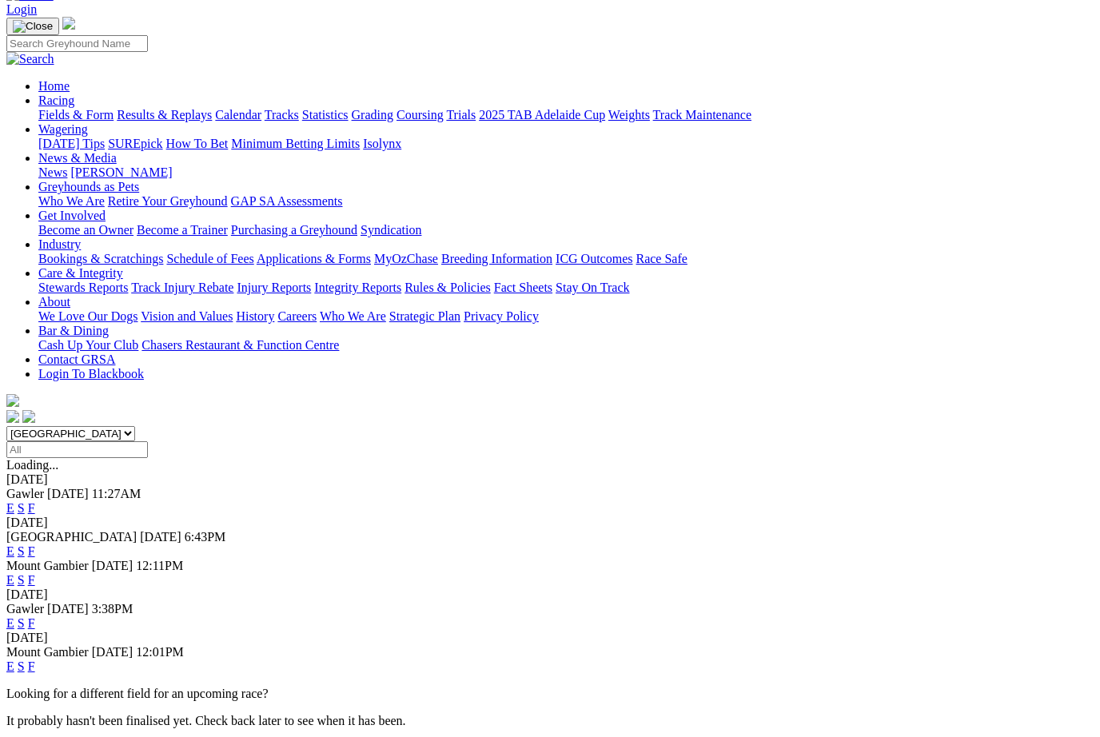
click at [35, 545] on link "F" at bounding box center [31, 552] width 7 height 14
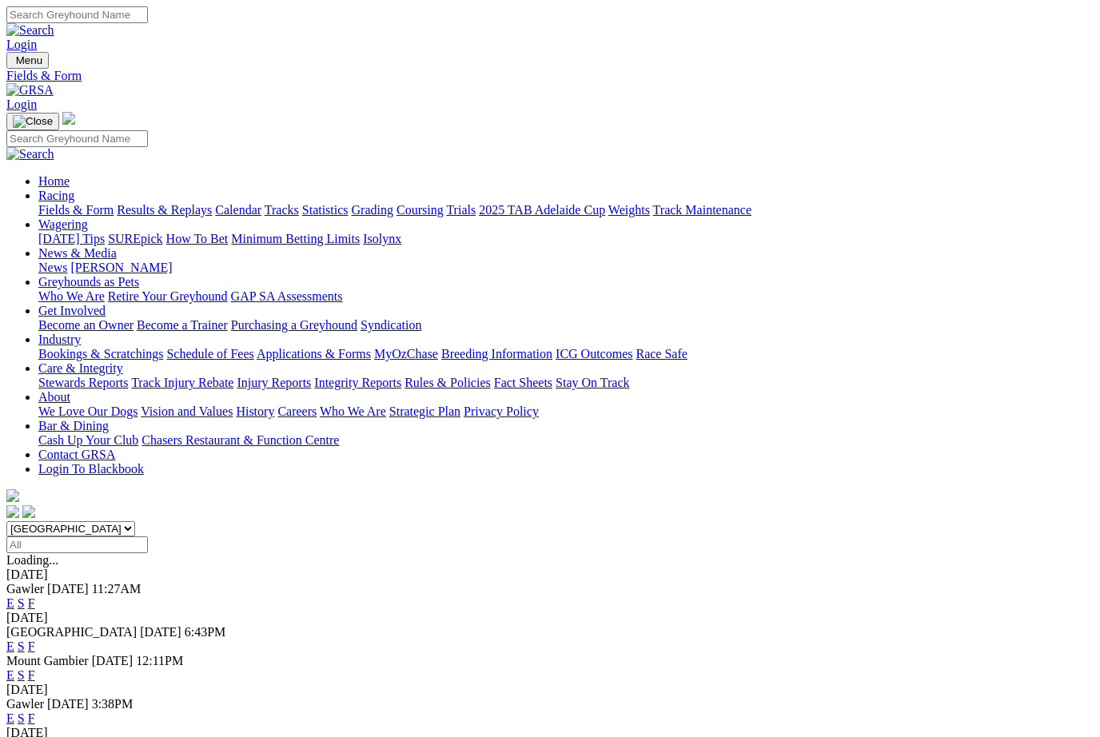
scroll to position [95, 0]
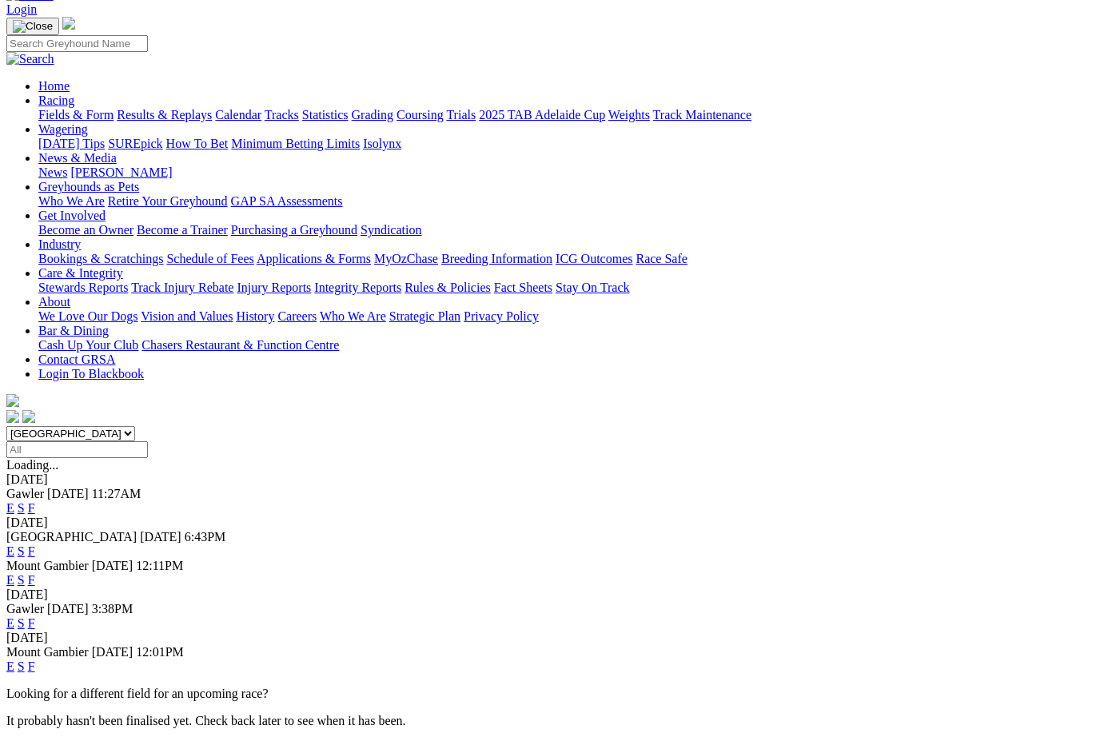
click at [35, 545] on link "F" at bounding box center [31, 552] width 7 height 14
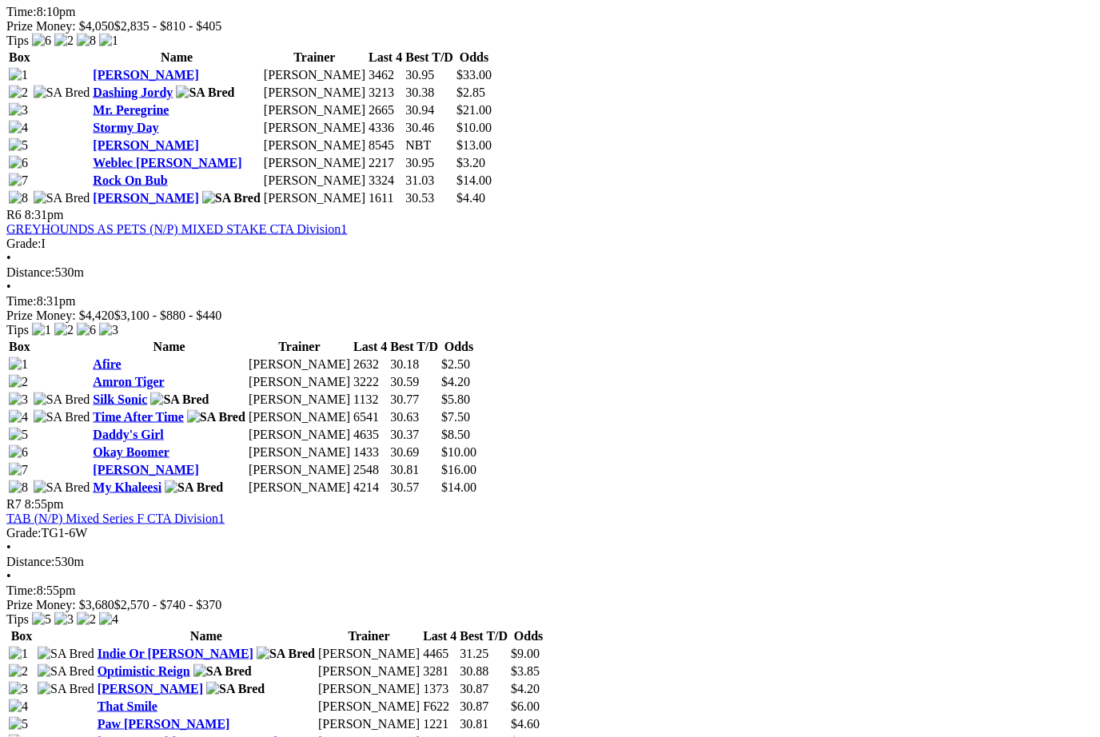
scroll to position [1973, 0]
